Goal: Ask a question

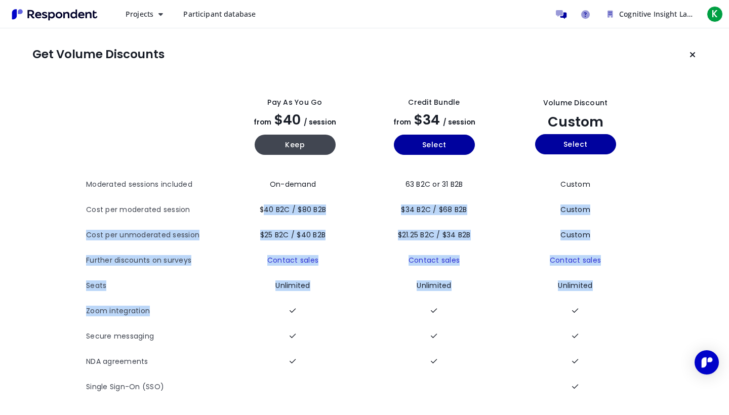
drag, startPoint x: 258, startPoint y: 208, endPoint x: 324, endPoint y: 304, distance: 116.8
click at [324, 304] on tbody "Moderated sessions included On-demand 63 B2C or 31 B2B Custom Cost per moderate…" at bounding box center [364, 286] width 557 height 228
click at [324, 304] on td at bounding box center [294, 311] width 139 height 25
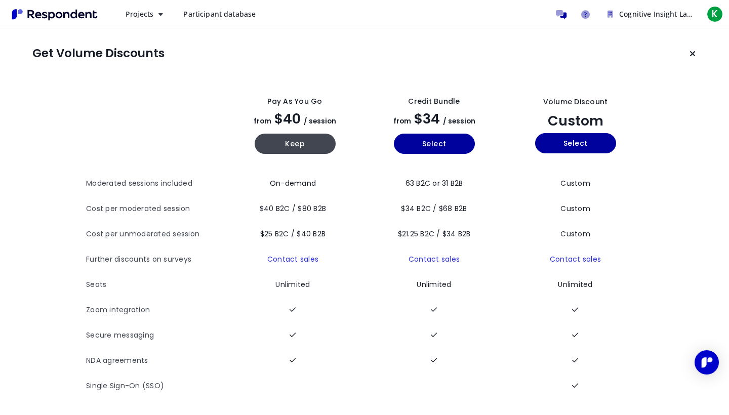
scroll to position [1, 0]
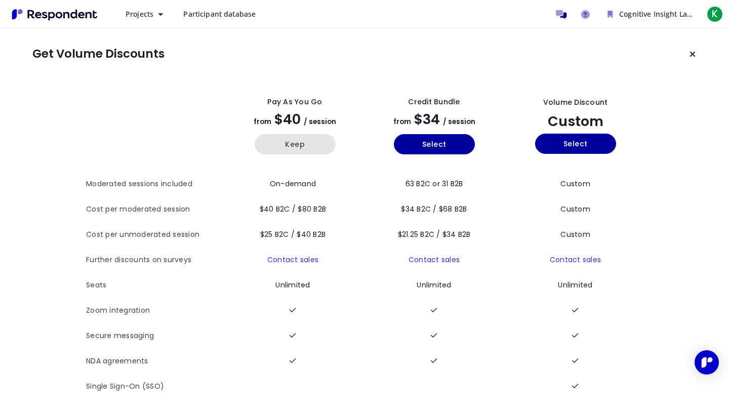
click at [299, 142] on button "Keep" at bounding box center [295, 144] width 81 height 20
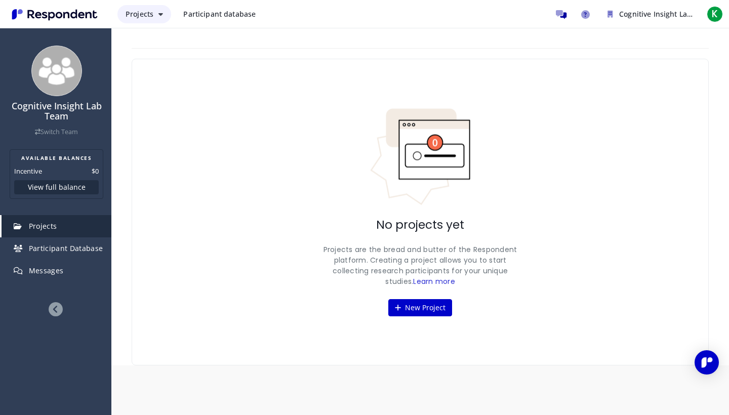
click at [160, 18] on button "Projects" at bounding box center [144, 14] width 54 height 18
click at [158, 16] on md-backdrop at bounding box center [364, 207] width 729 height 415
click at [323, 40] on div "New Project TEAM PROJECTS MY PROJECTS ALL DRAFT RECRUITING PAUSED RECRUITED CLO…" at bounding box center [420, 197] width 592 height 338
click at [203, 12] on span "Participant database" at bounding box center [219, 14] width 72 height 10
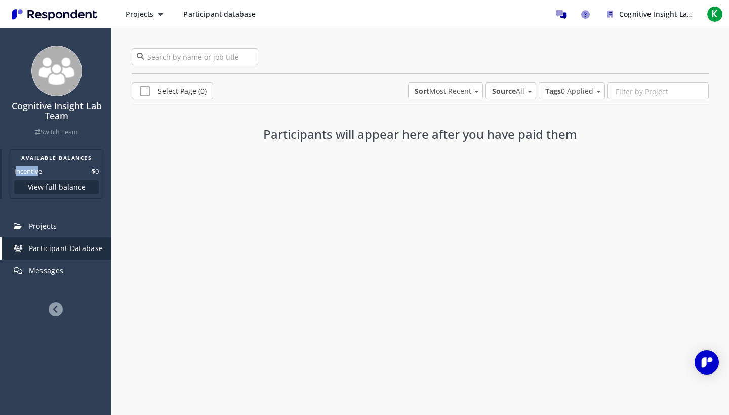
drag, startPoint x: 15, startPoint y: 171, endPoint x: 39, endPoint y: 171, distance: 24.3
click at [39, 171] on dt "Incentive" at bounding box center [28, 171] width 28 height 10
click at [44, 170] on dl "Incentive $0" at bounding box center [56, 171] width 85 height 10
click at [54, 307] on icon at bounding box center [56, 309] width 14 height 14
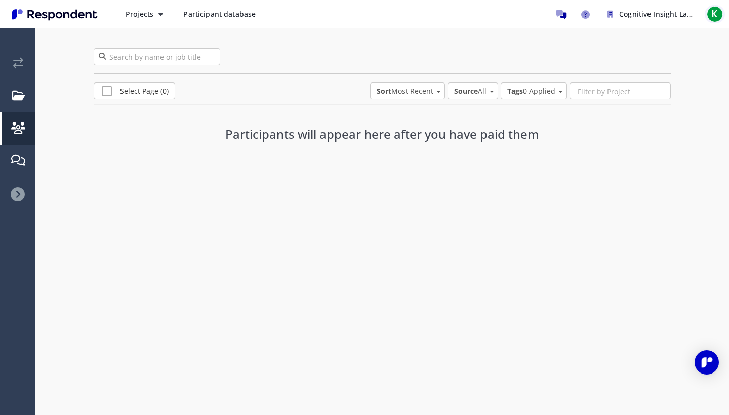
click at [709, 10] on span "K" at bounding box center [714, 14] width 16 height 16
click at [709, 11] on md-backdrop at bounding box center [364, 207] width 729 height 415
drag, startPoint x: 229, startPoint y: 135, endPoint x: 535, endPoint y: 144, distance: 306.3
click at [535, 144] on div "Participants will appear here after you have paid them" at bounding box center [381, 132] width 369 height 44
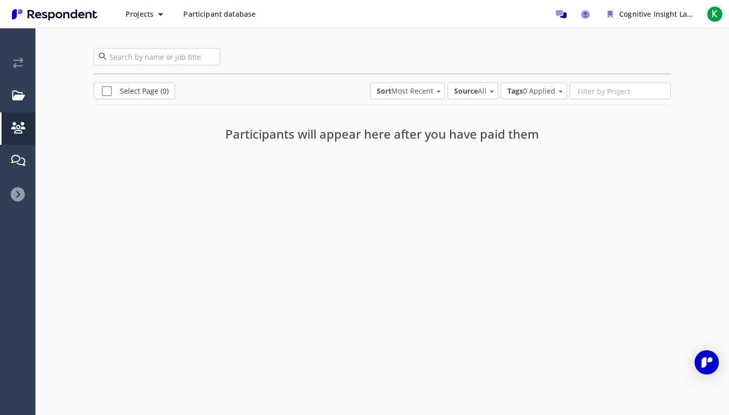
click at [715, 19] on span "K" at bounding box center [714, 14] width 16 height 16
click at [643, 65] on link "Account settings" at bounding box center [660, 66] width 130 height 24
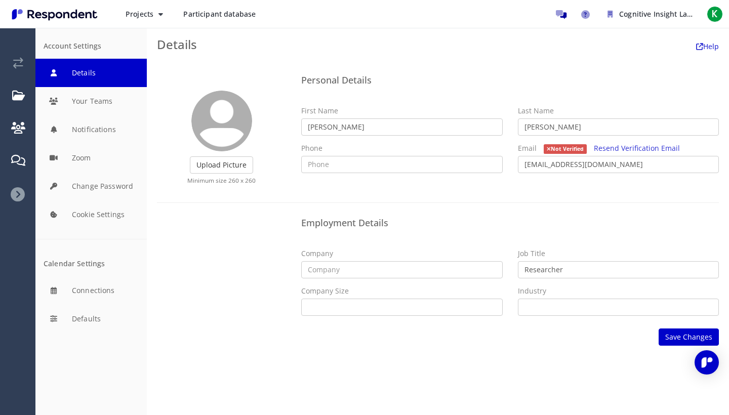
click at [300, 68] on div "Upload Picture Finished Cropping Minimum size 260 x 260 Personal Details First …" at bounding box center [438, 208] width 582 height 296
click at [585, 10] on icon "Help and support" at bounding box center [585, 14] width 9 height 9
click at [718, 15] on span "K" at bounding box center [714, 14] width 16 height 16
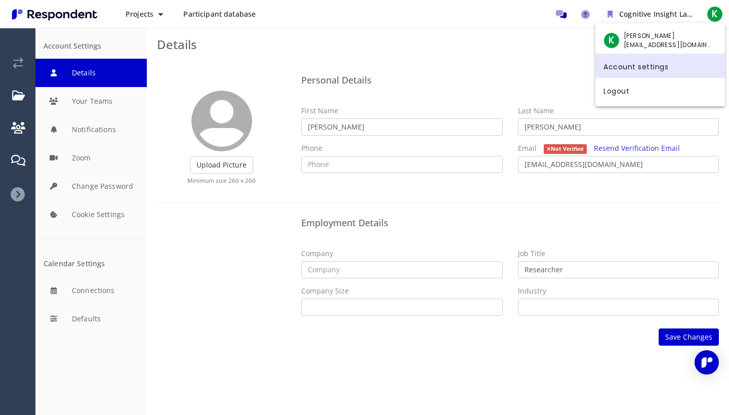
click at [643, 65] on link "Account settings" at bounding box center [660, 66] width 130 height 24
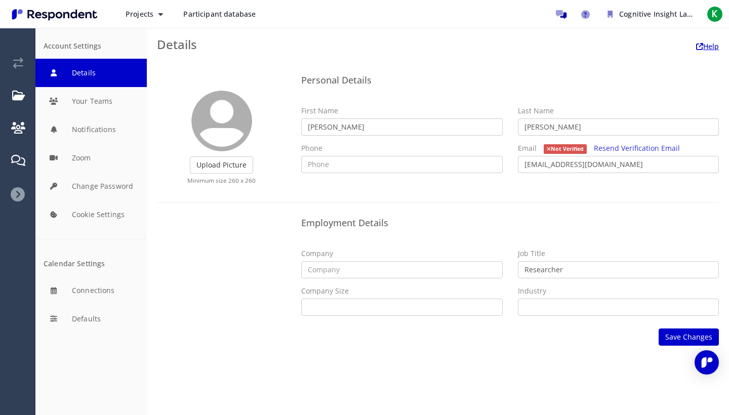
click at [712, 47] on link "Help" at bounding box center [707, 46] width 23 height 10
click at [585, 14] on icon "Help and support" at bounding box center [585, 14] width 9 height 9
click at [12, 193] on icon at bounding box center [18, 194] width 14 height 14
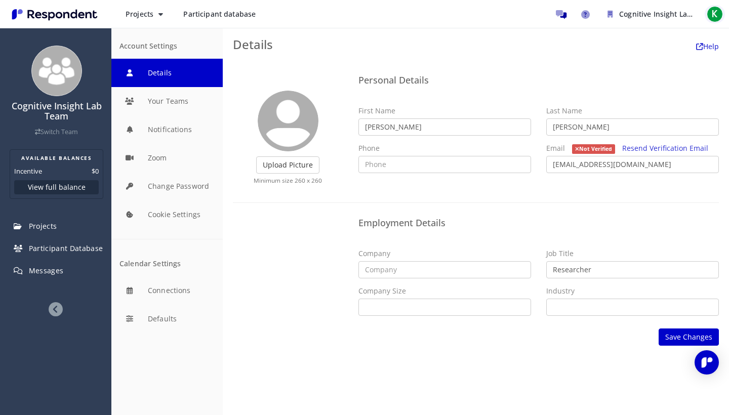
click at [716, 14] on span "K" at bounding box center [714, 14] width 16 height 16
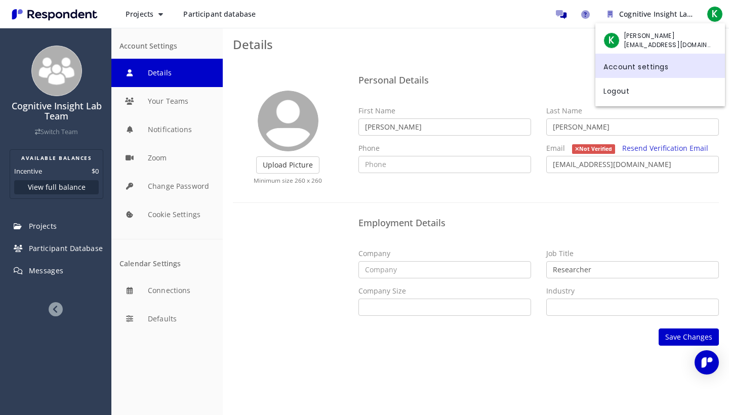
click at [651, 65] on link "Account settings" at bounding box center [660, 66] width 130 height 24
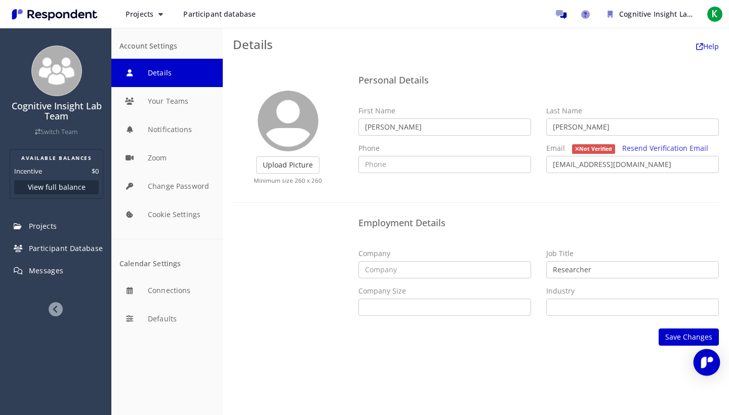
click at [712, 358] on div "Open Intercom Messenger" at bounding box center [706, 362] width 27 height 27
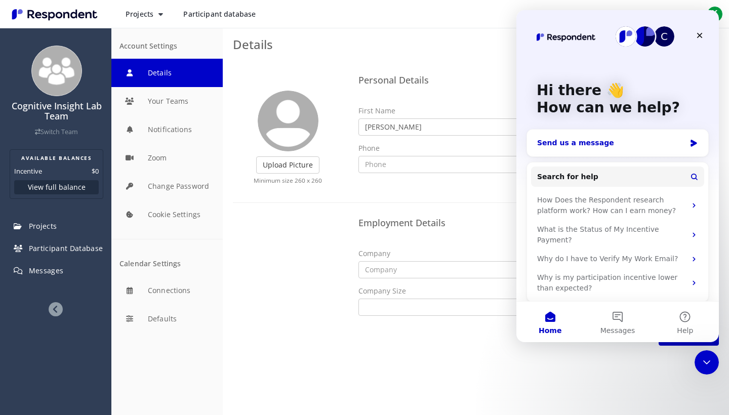
click at [660, 148] on div "Send us a message" at bounding box center [611, 143] width 148 height 11
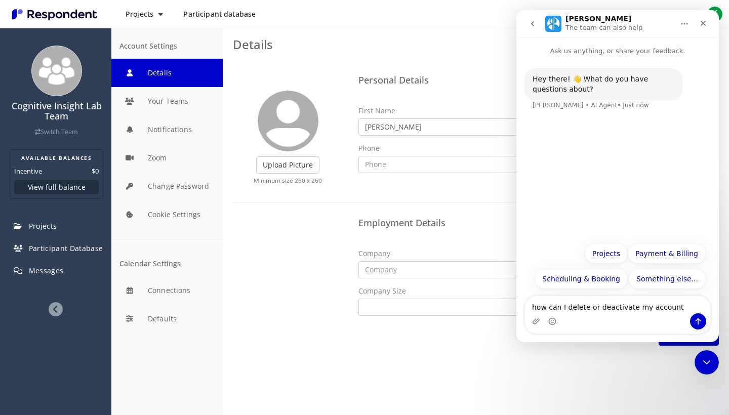
type textarea "how can I delete or deactivate my account?"
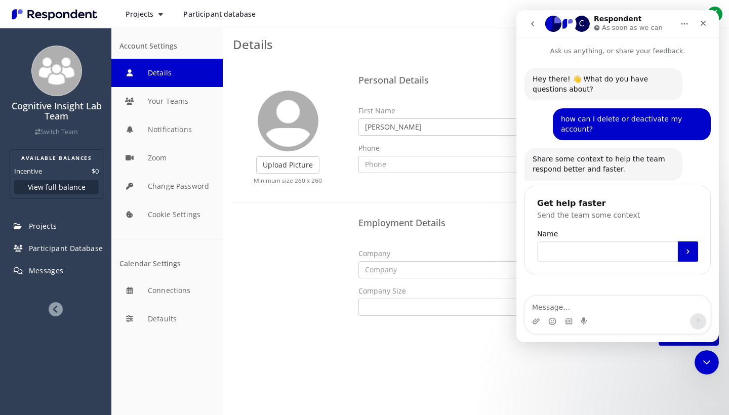
click at [565, 241] on input "Name" at bounding box center [607, 251] width 141 height 20
type input "[PERSON_NAME]"
click at [684, 245] on button "Submit" at bounding box center [688, 251] width 20 height 20
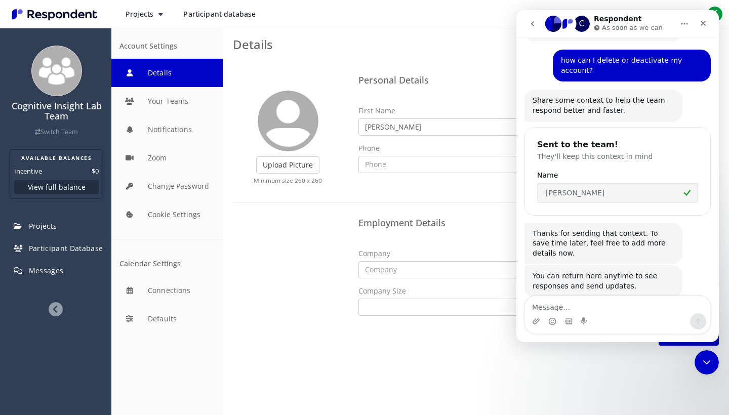
scroll to position [57, 0]
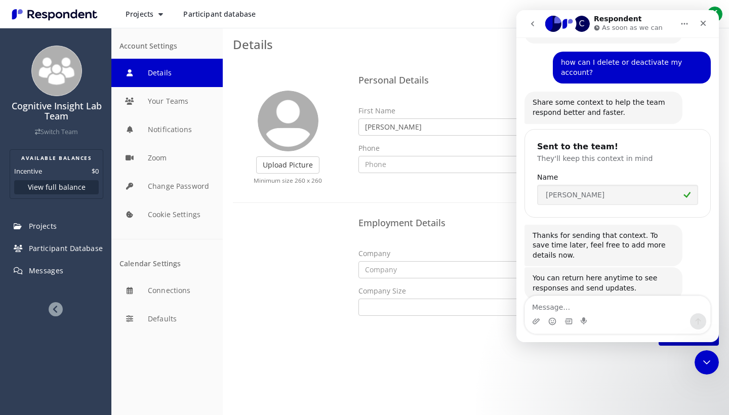
click at [689, 69] on div "how can I delete or deactivate my account? [PERSON_NAME] • Just now" at bounding box center [632, 68] width 158 height 32
drag, startPoint x: 560, startPoint y: 63, endPoint x: 697, endPoint y: 66, distance: 137.7
click at [697, 66] on div "how can I delete or deactivate my account?" at bounding box center [632, 68] width 142 height 20
copy div "how can I delete or deactivate my account?"
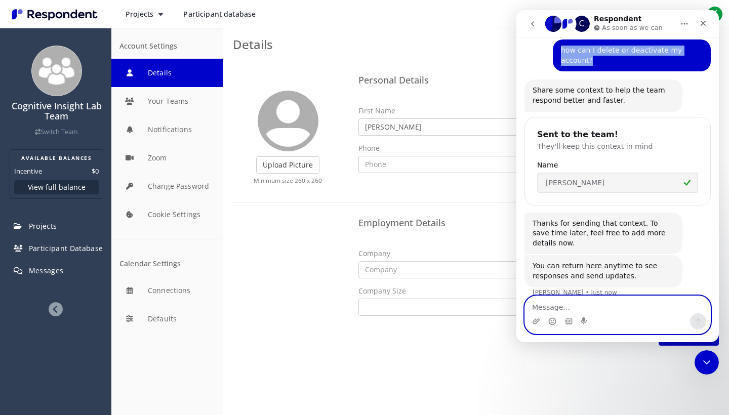
scroll to position [68, 0]
click at [558, 306] on textarea "Message…" at bounding box center [617, 304] width 185 height 17
paste textarea "how can I delete or deactivate my account?"
type textarea "how can I delete or deactivate my account?"
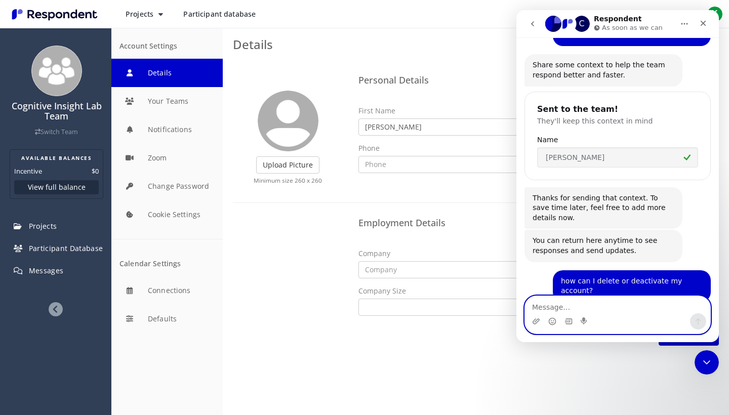
scroll to position [246, 0]
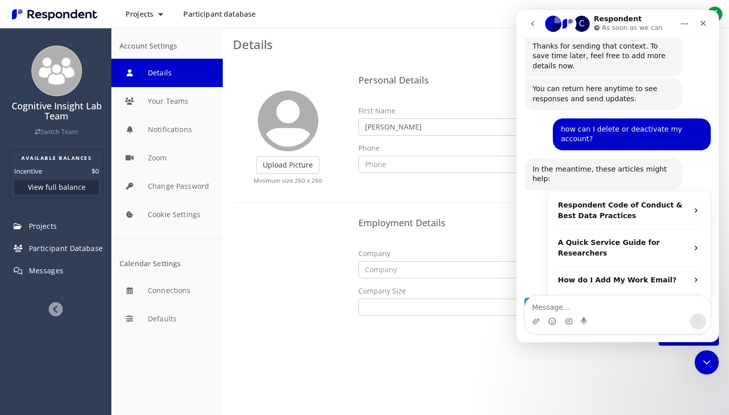
drag, startPoint x: 9, startPoint y: 219, endPoint x: 442, endPoint y: 214, distance: 433.7
click at [442, 215] on div "Employment Details Company Job Title Researcher Company Size Self Employed 1 - …" at bounding box center [539, 268] width 376 height 110
